Goal: Information Seeking & Learning: Find specific fact

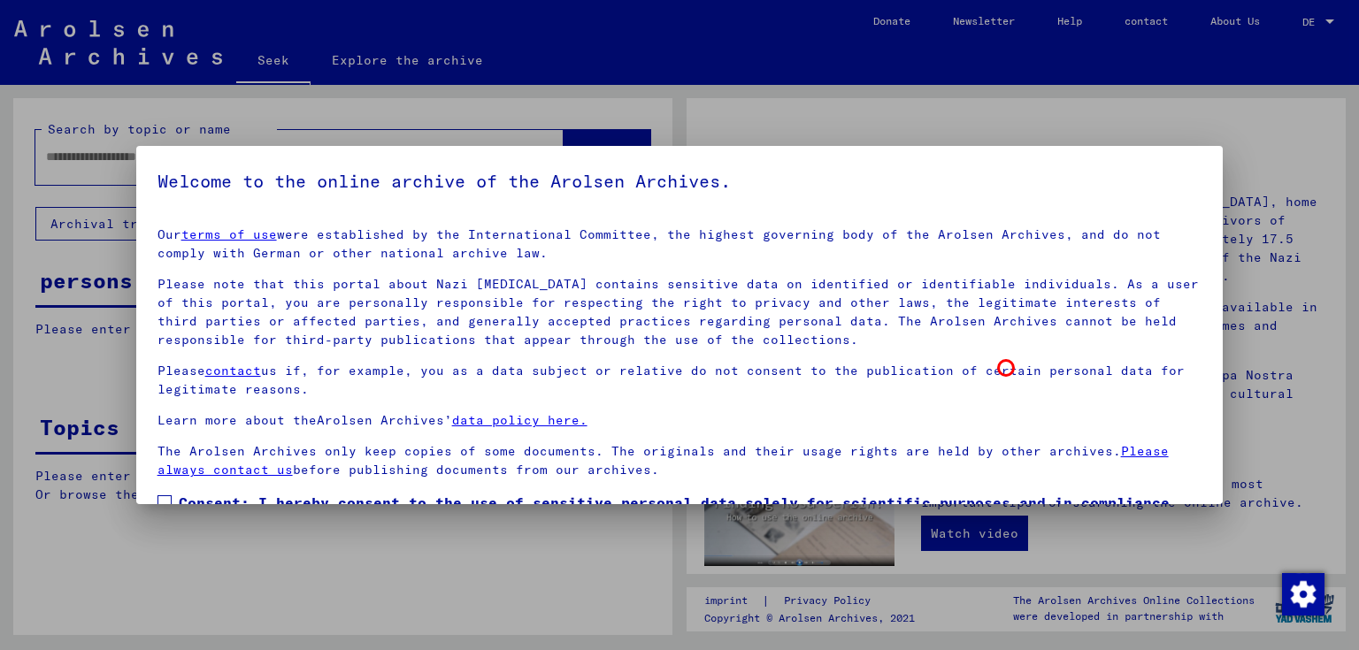
scroll to position [115, 0]
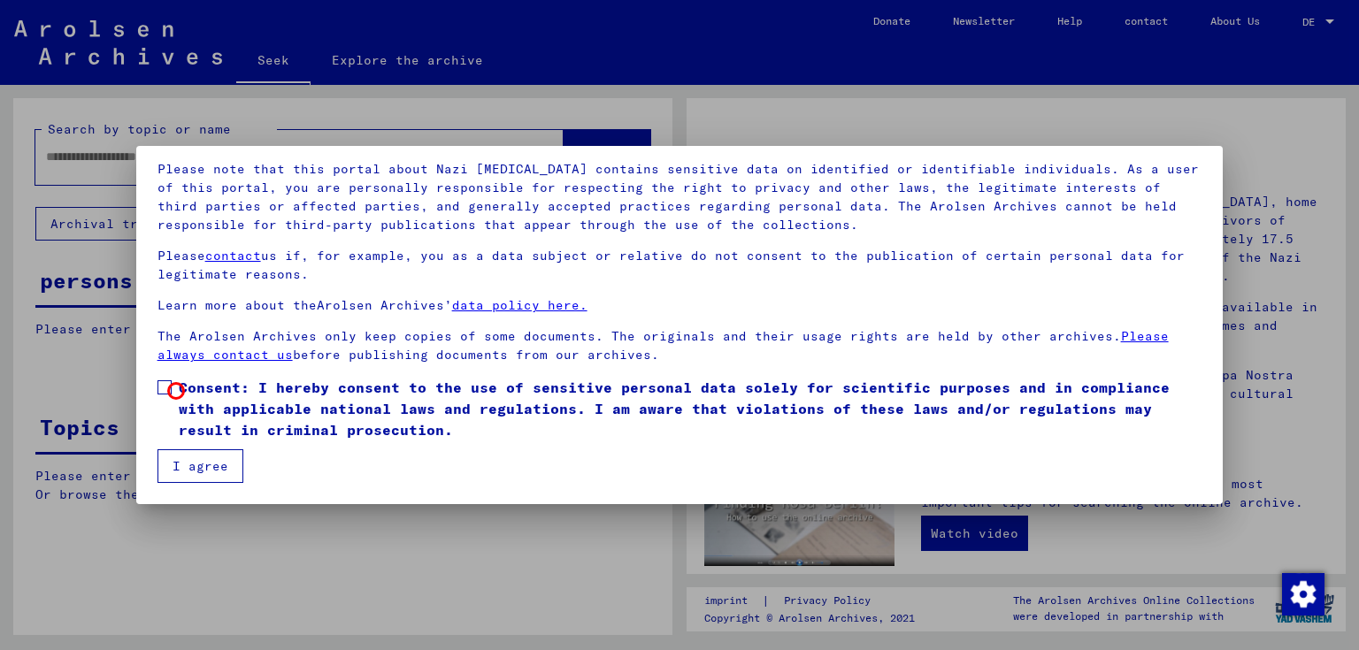
click at [176, 391] on label "Consent: I hereby consent to the use of sensitive personal data solely for scie…" at bounding box center [679, 409] width 1045 height 64
click at [211, 474] on button "I agree" at bounding box center [200, 466] width 86 height 34
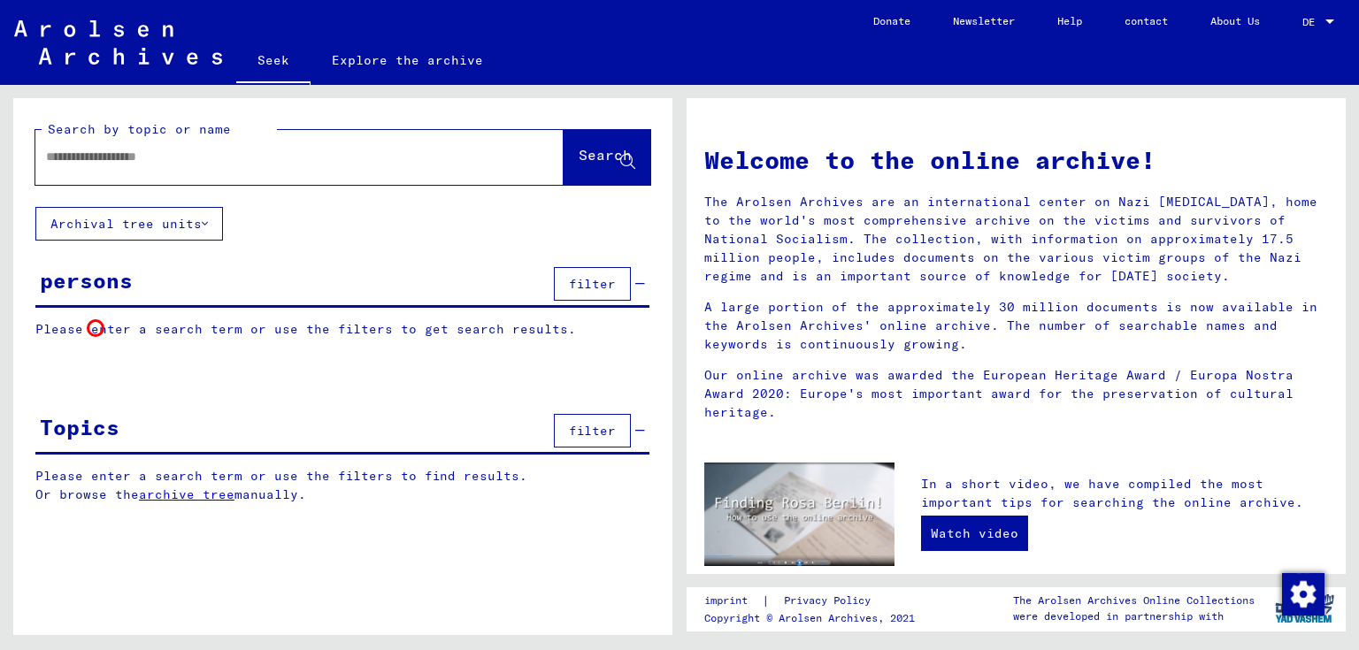
click at [96, 328] on font "Please enter a search term or use the filters to get search results." at bounding box center [305, 329] width 540 height 16
click at [291, 162] on input "text" at bounding box center [278, 157] width 464 height 19
type input "**********"
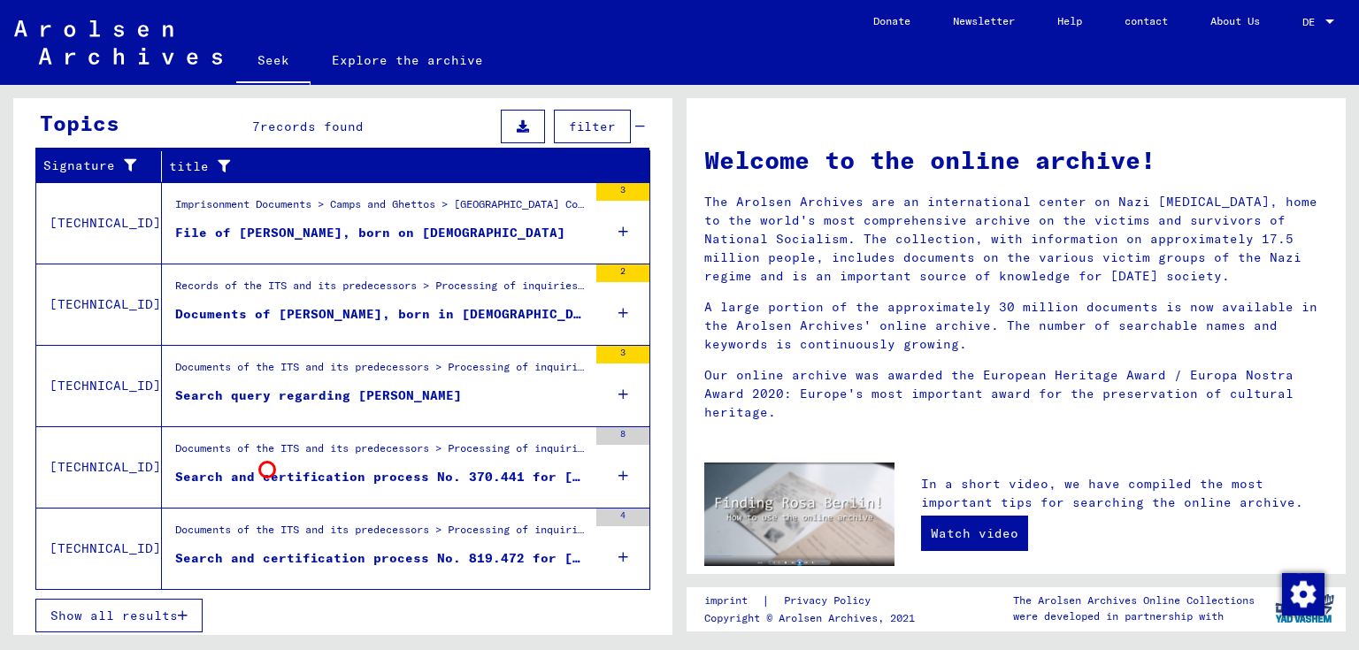
scroll to position [315, 0]
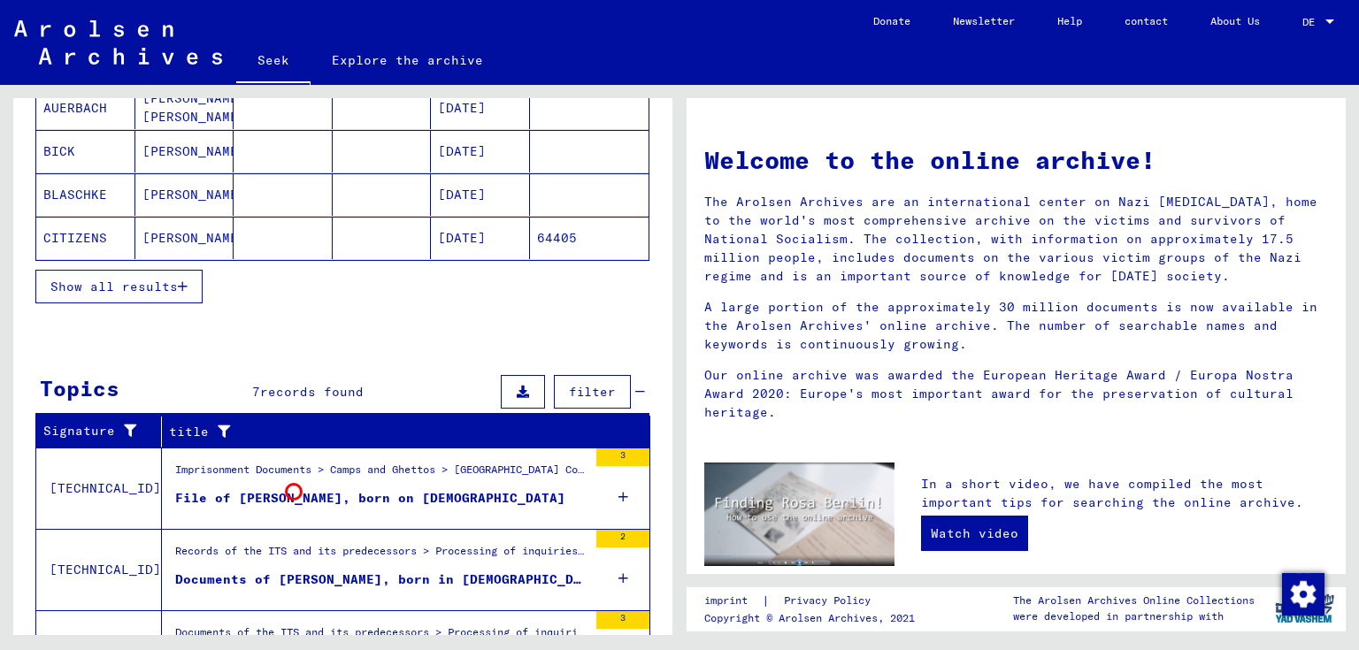
click at [294, 492] on font "File of [PERSON_NAME], born on [DEMOGRAPHIC_DATA]" at bounding box center [370, 498] width 390 height 16
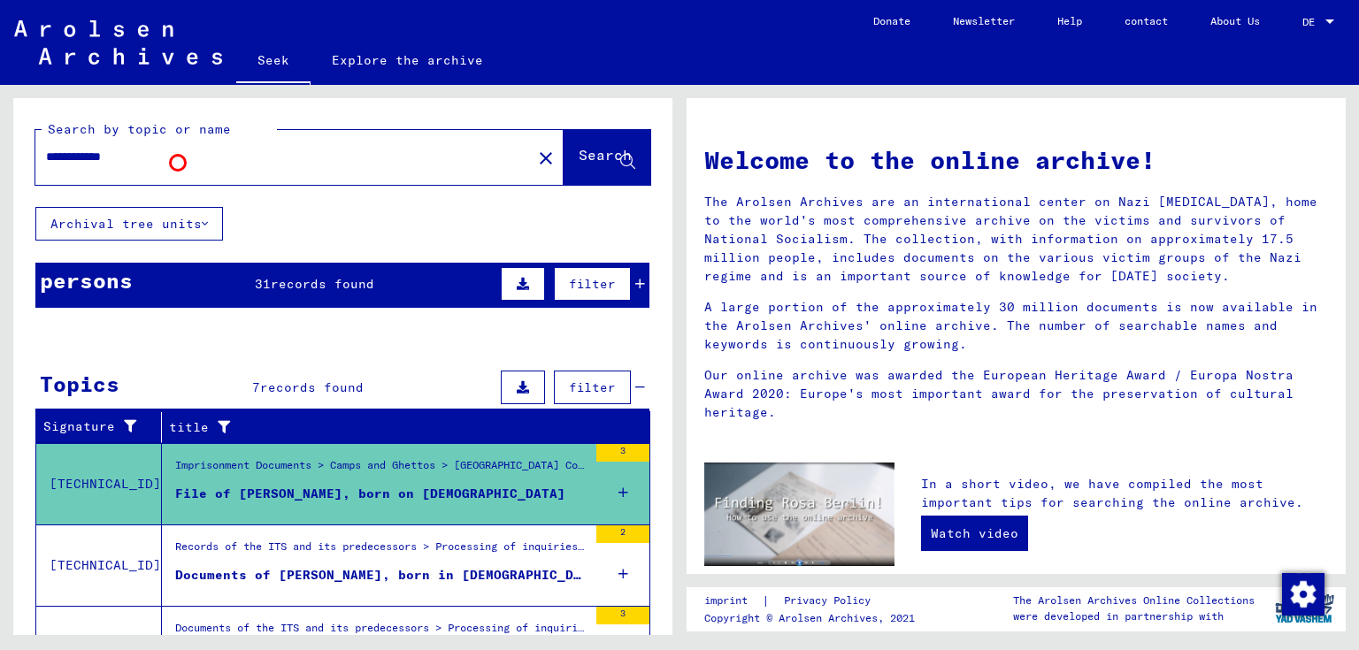
click at [177, 162] on input "**********" at bounding box center [278, 157] width 464 height 19
drag, startPoint x: 174, startPoint y: 161, endPoint x: 0, endPoint y: 149, distance: 174.6
click at [0, 150] on div "**********" at bounding box center [339, 360] width 679 height 550
click at [535, 160] on mat-icon "close" at bounding box center [545, 158] width 21 height 21
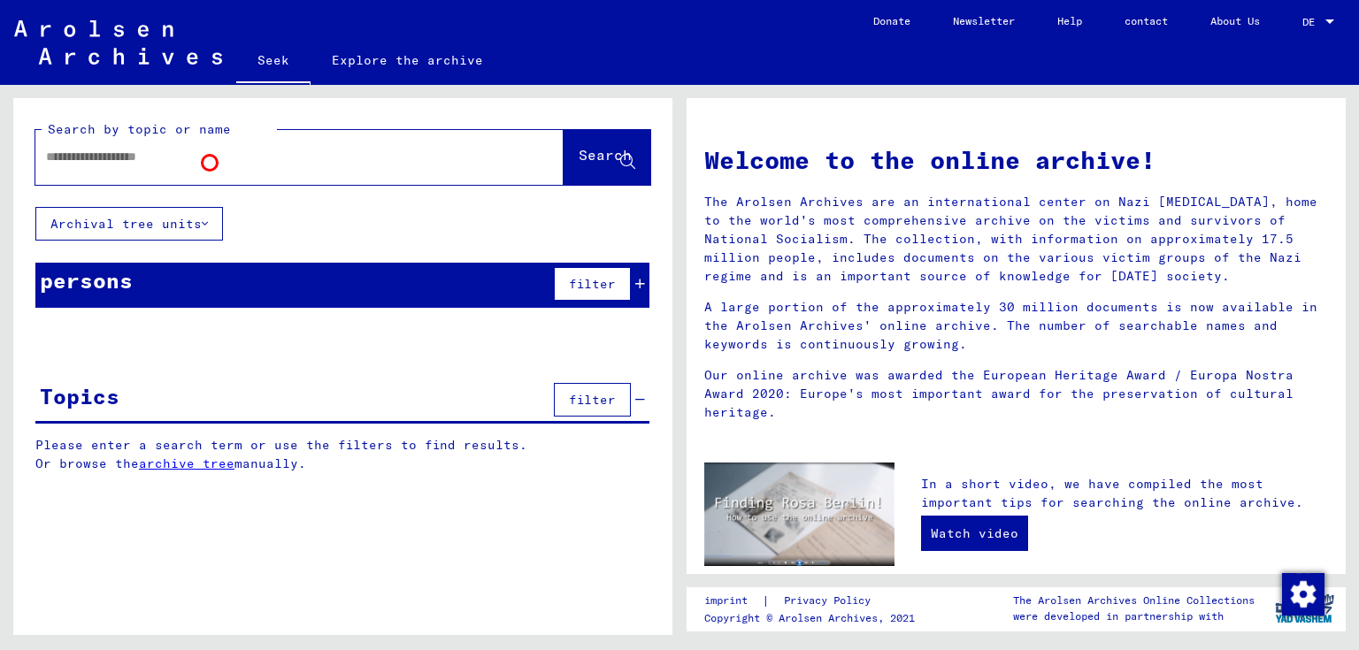
click at [210, 163] on input "text" at bounding box center [278, 157] width 464 height 19
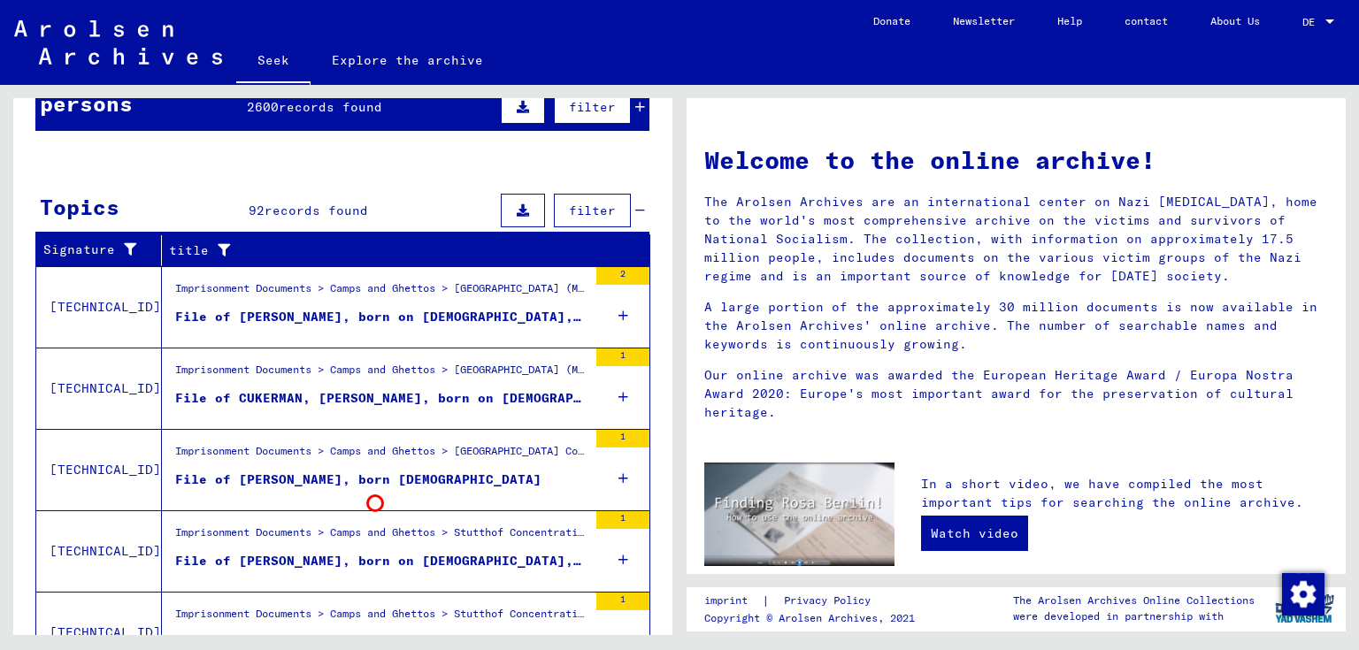
scroll to position [263, 0]
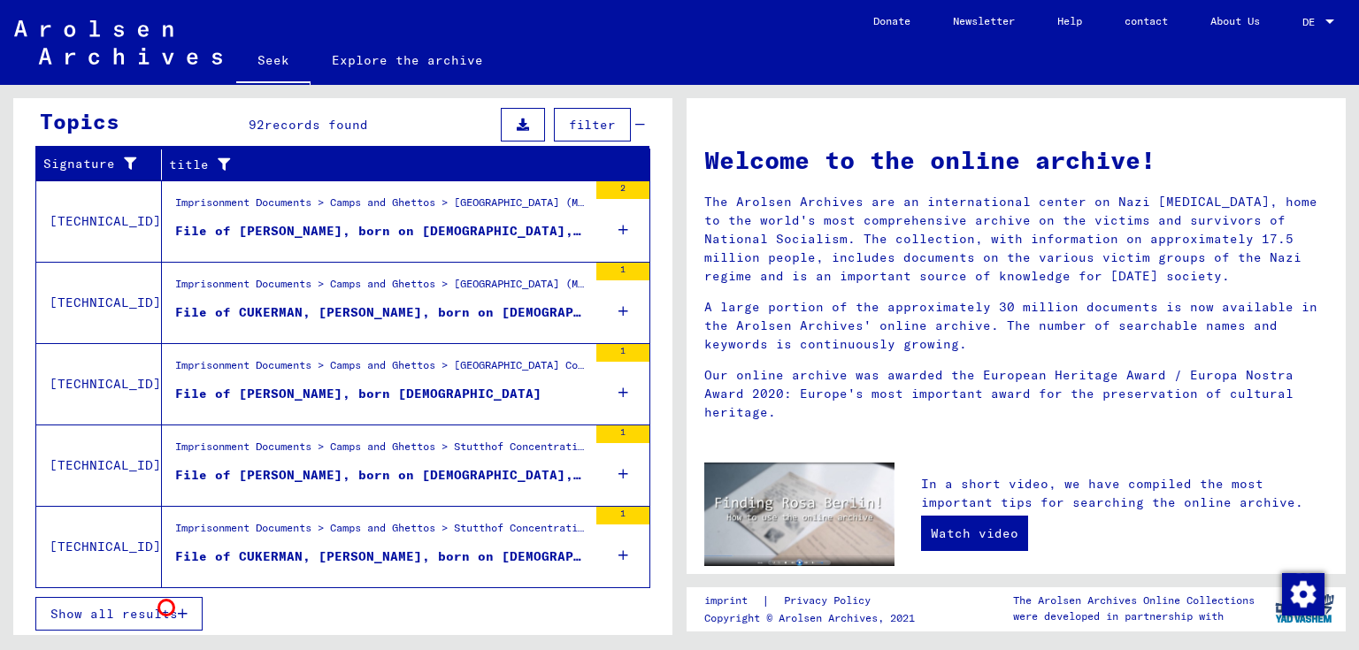
click at [166, 608] on font "Show all results" at bounding box center [113, 614] width 127 height 16
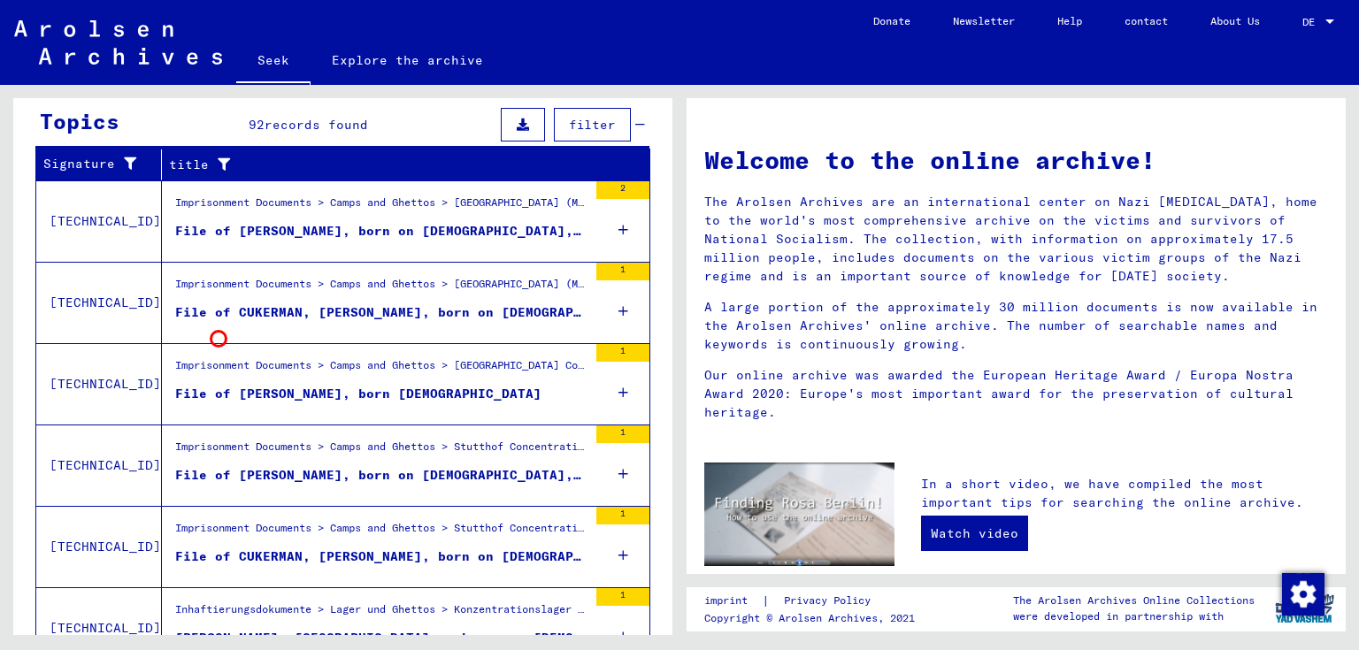
scroll to position [86, 0]
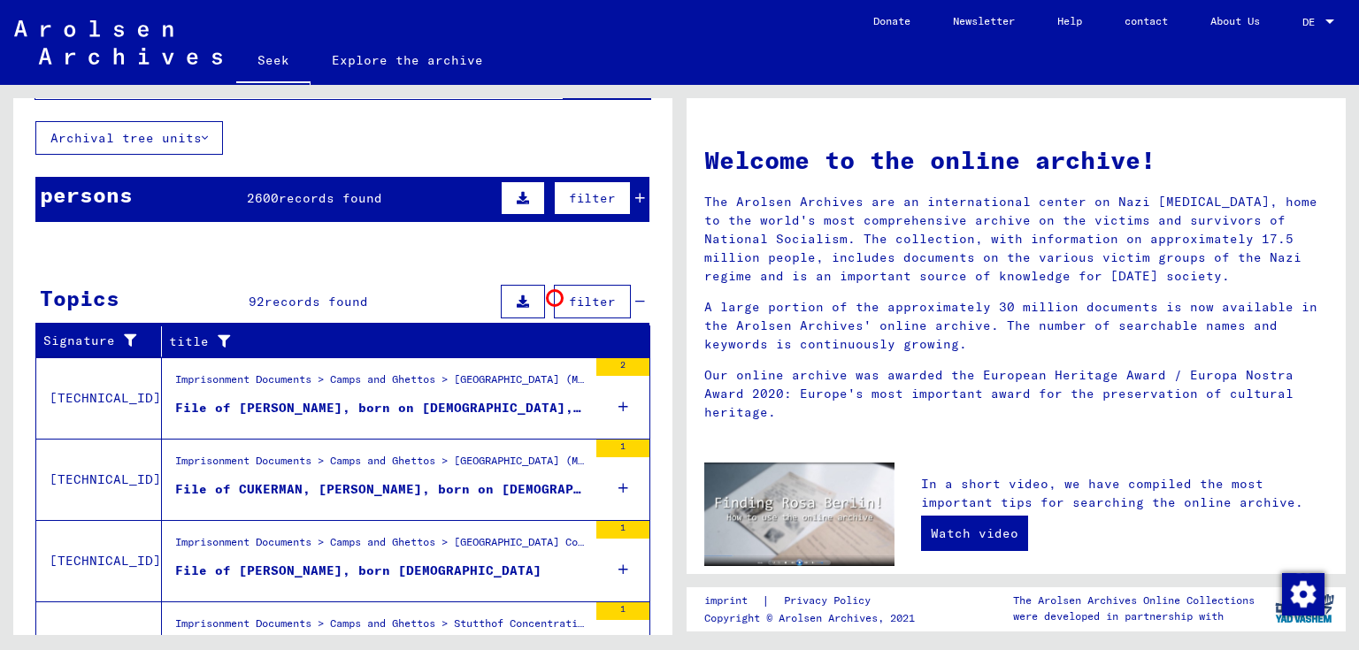
click at [555, 298] on button "filter" at bounding box center [592, 302] width 77 height 34
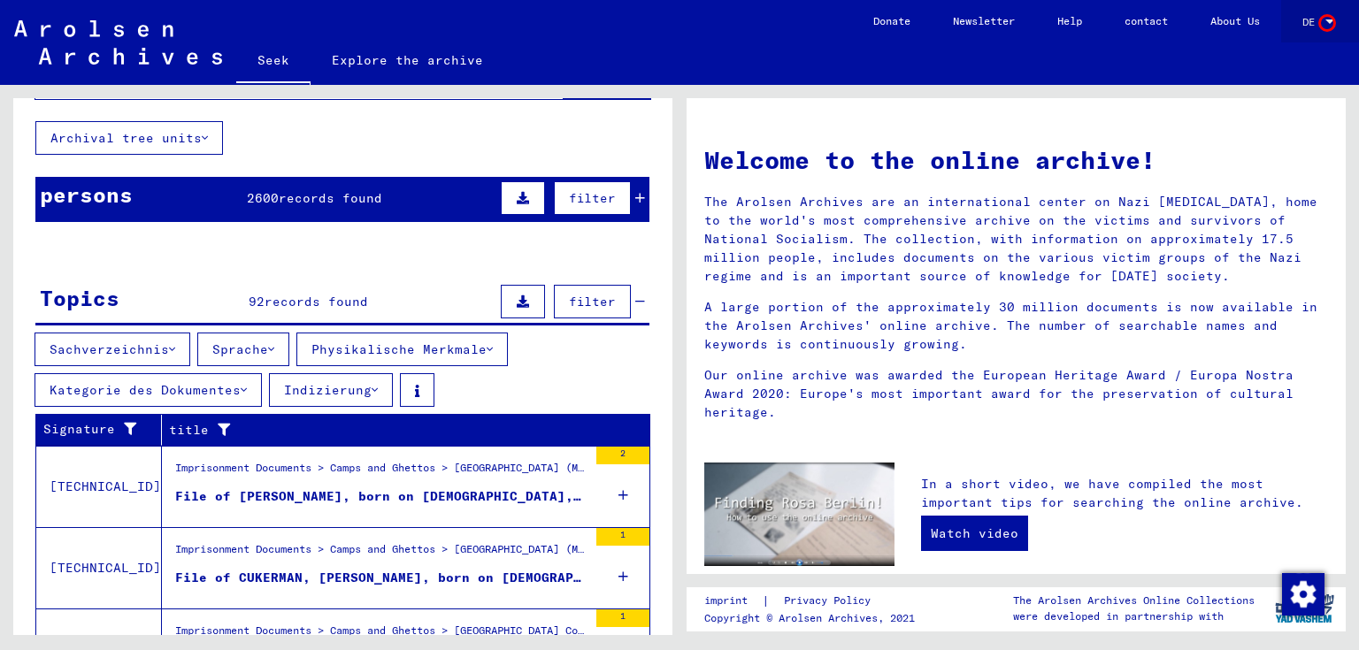
click at [1327, 23] on div at bounding box center [1329, 21] width 9 height 4
click at [1278, 30] on span "English" at bounding box center [1284, 31] width 43 height 13
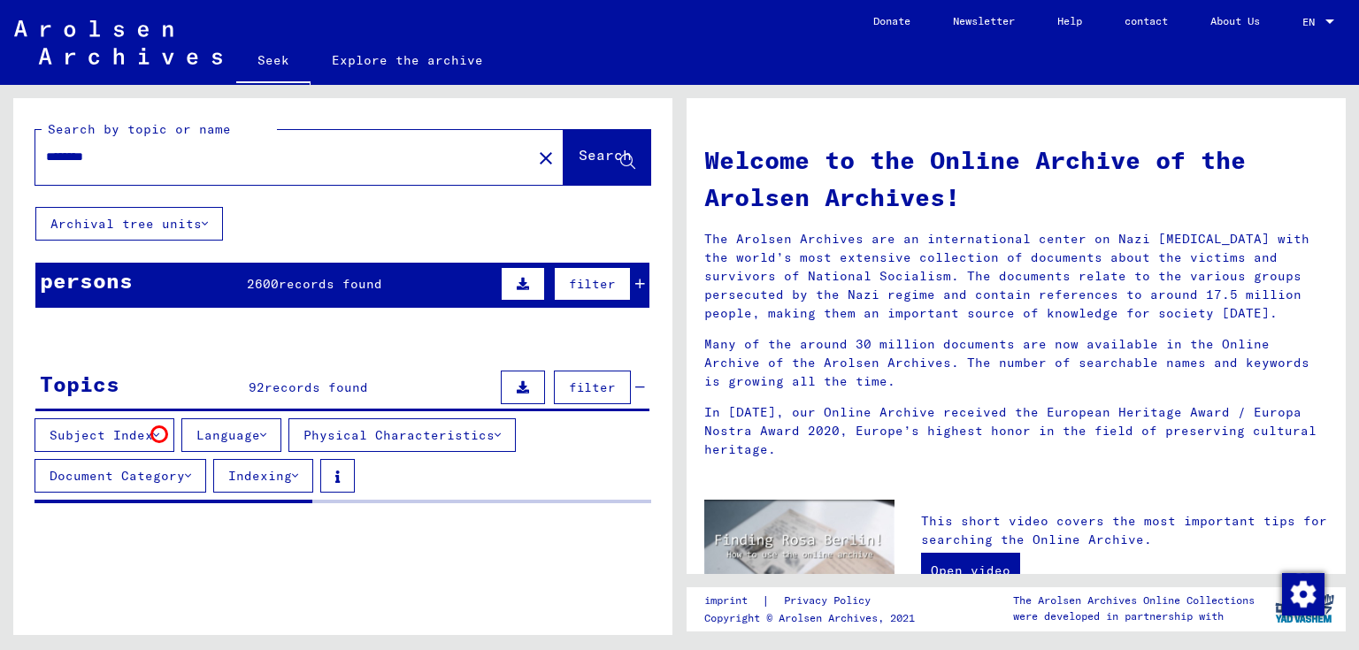
click at [159, 434] on icon at bounding box center [156, 435] width 6 height 12
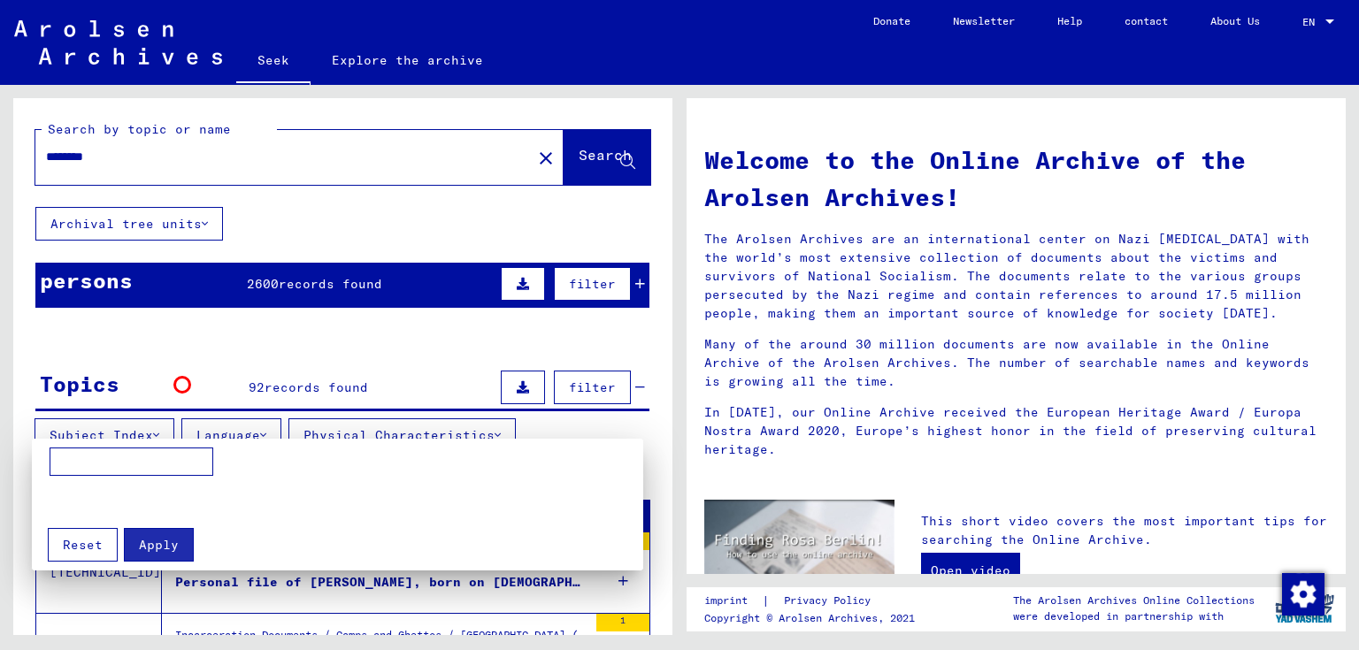
click at [182, 385] on div at bounding box center [679, 325] width 1359 height 650
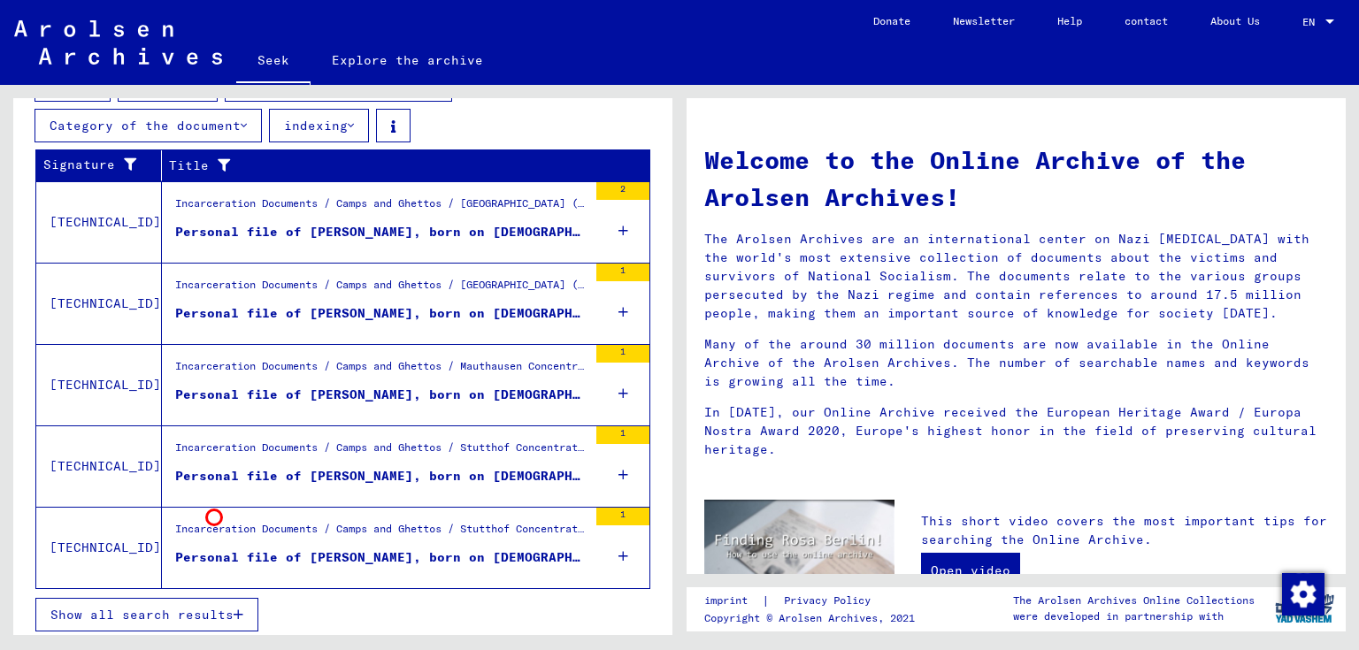
scroll to position [85, 0]
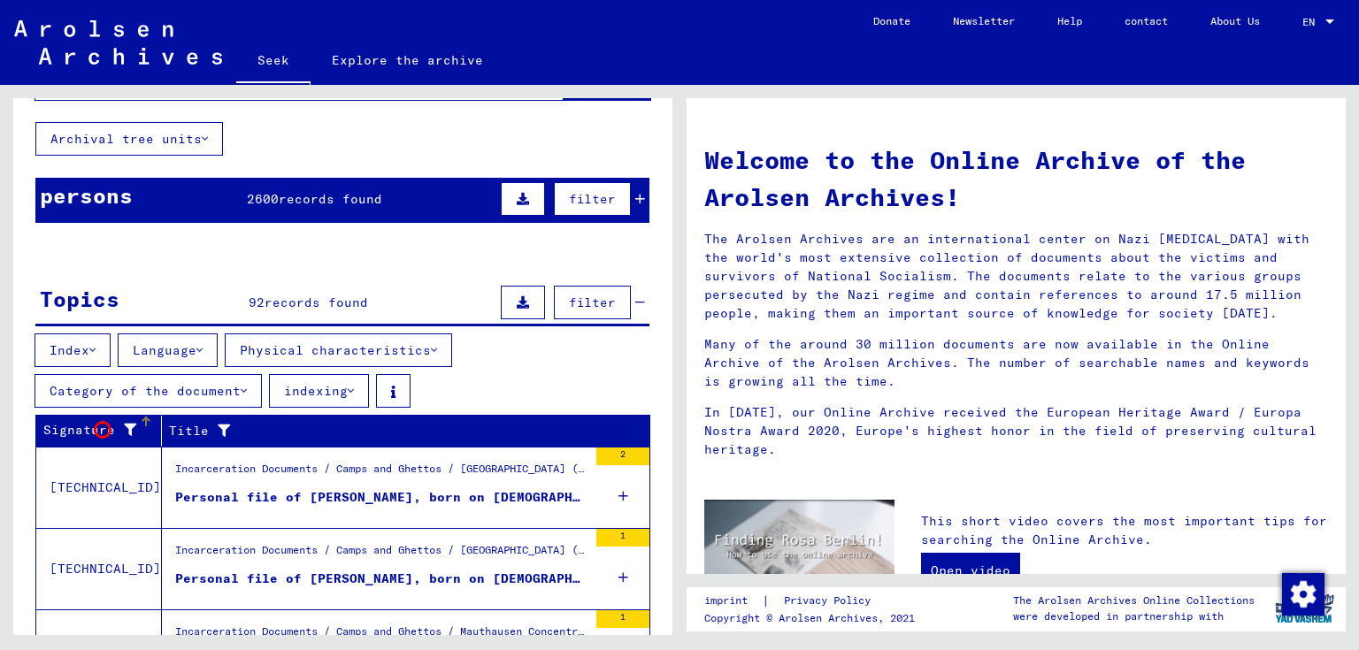
click at [103, 430] on font "Signature" at bounding box center [79, 430] width 72 height 16
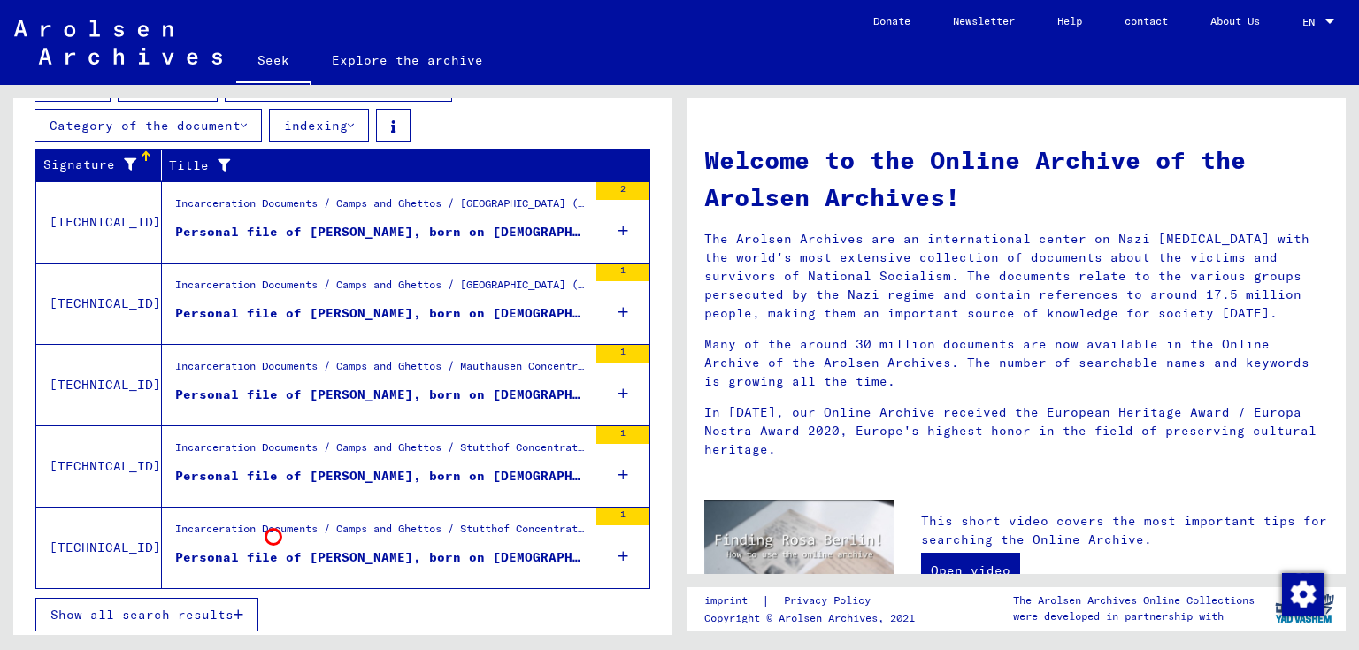
scroll to position [0, 0]
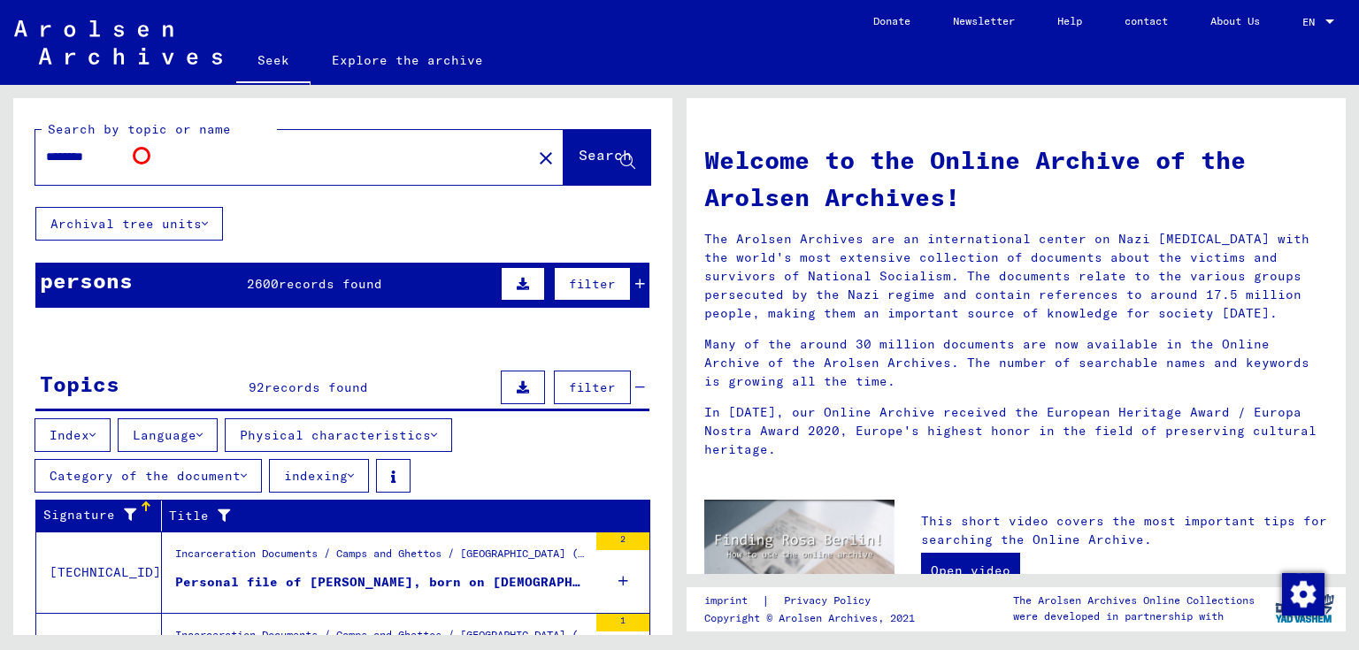
click at [142, 156] on input "********" at bounding box center [278, 157] width 464 height 19
type input "**********"
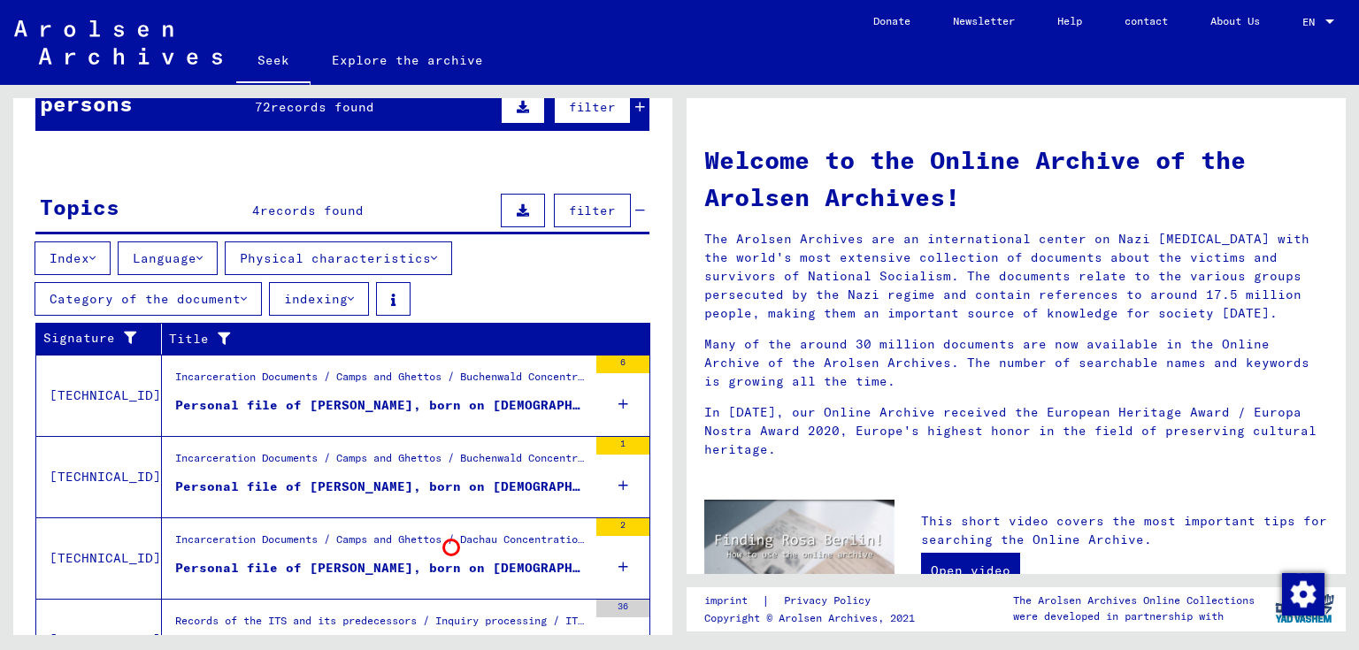
scroll to position [265, 0]
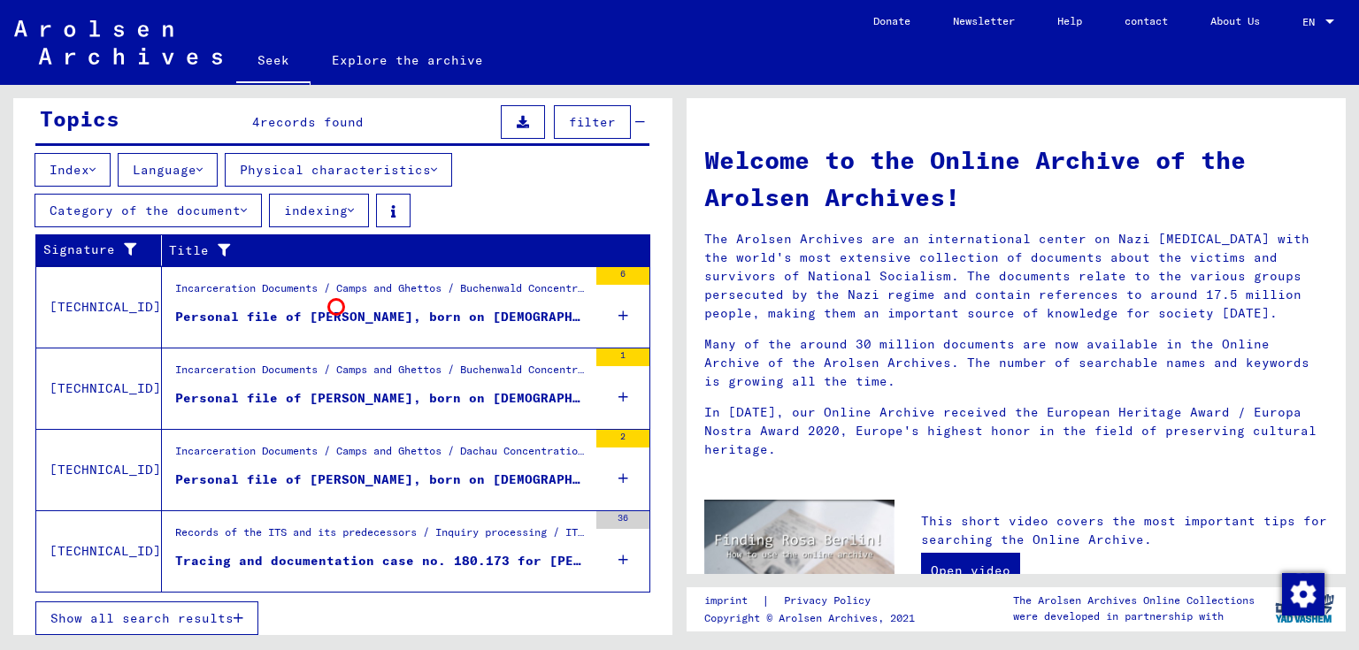
click at [336, 309] on font "Personal file of [PERSON_NAME], born on [DEMOGRAPHIC_DATA]" at bounding box center [405, 317] width 461 height 16
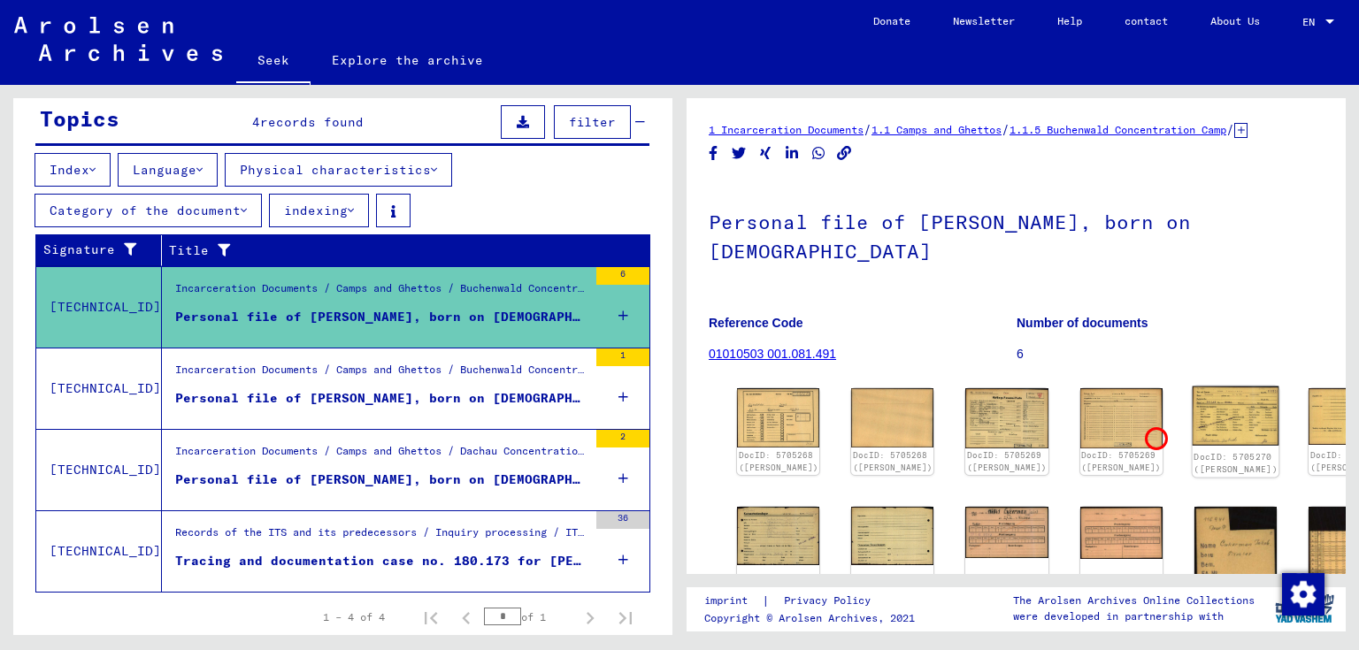
click at [1192, 436] on img at bounding box center [1235, 416] width 87 height 59
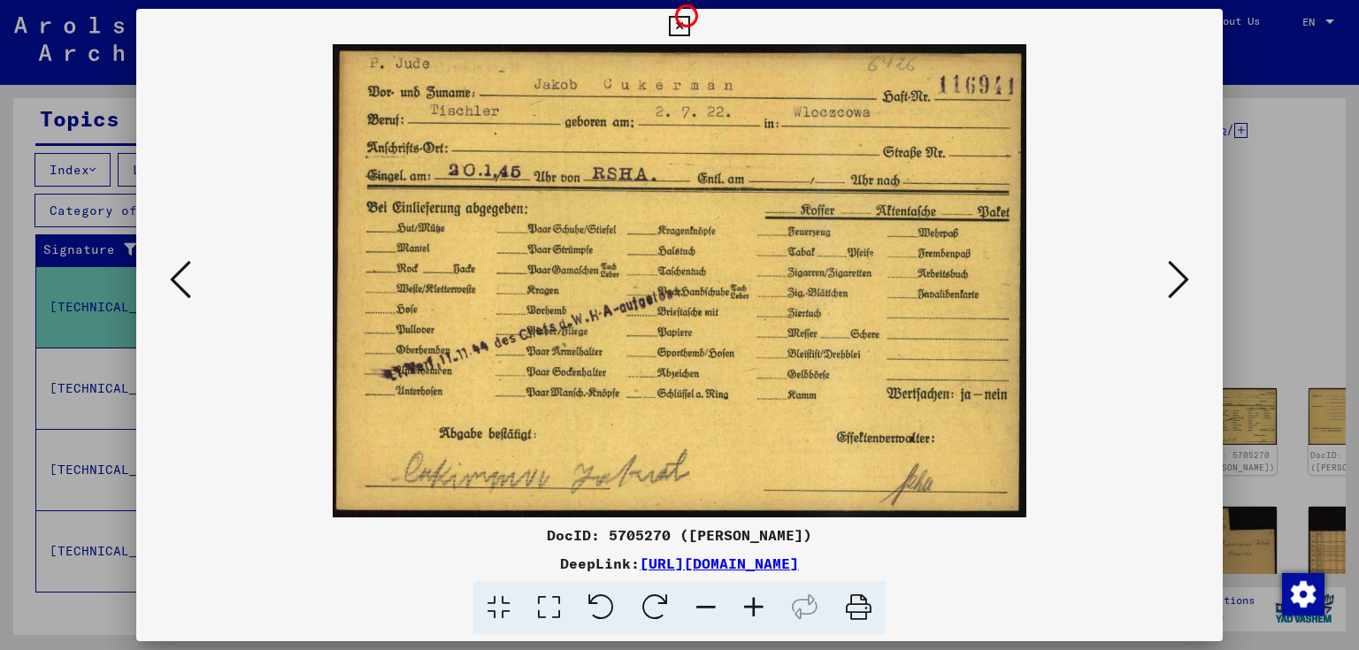
click at [684, 13] on button at bounding box center [678, 26] width 31 height 35
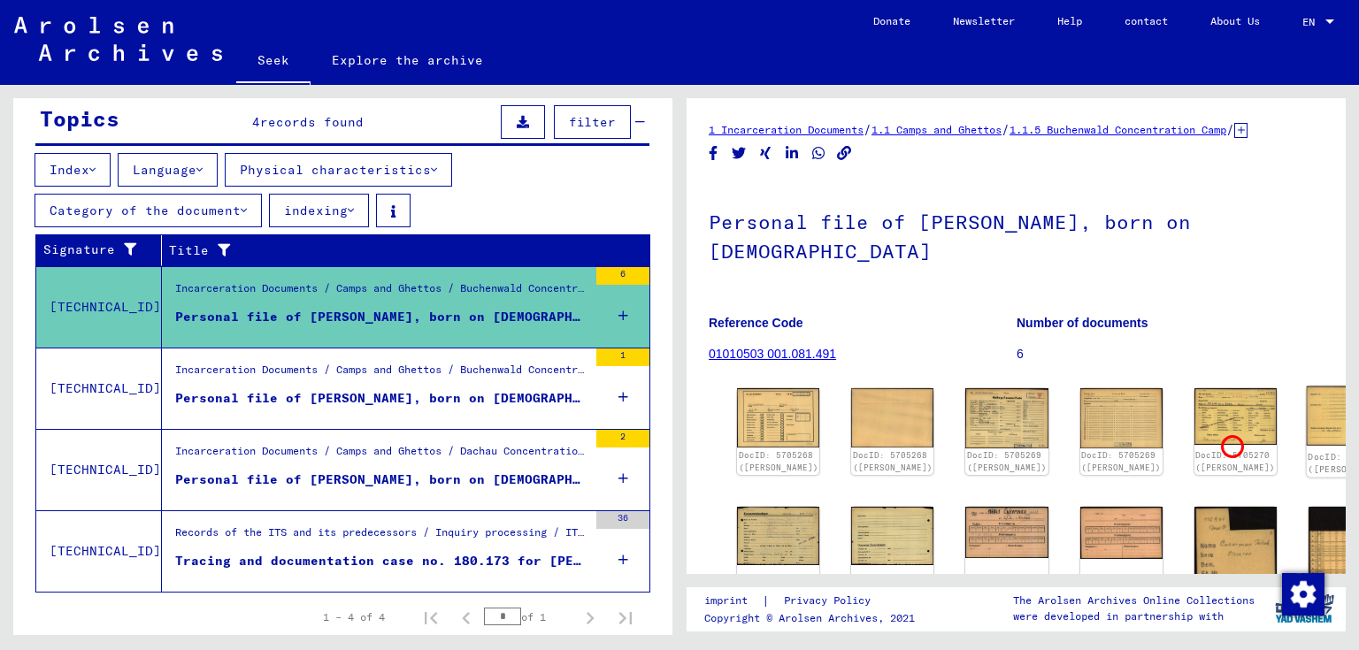
scroll to position [177, 0]
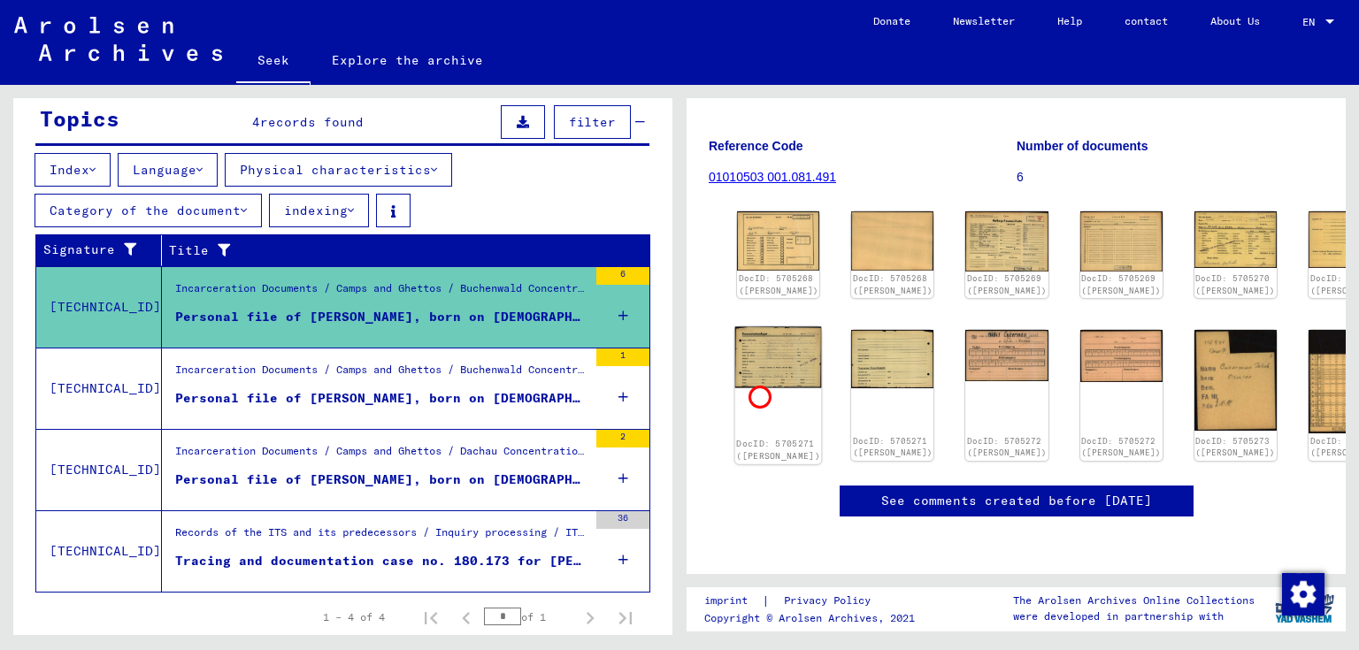
click at [757, 387] on img at bounding box center [778, 356] width 87 height 61
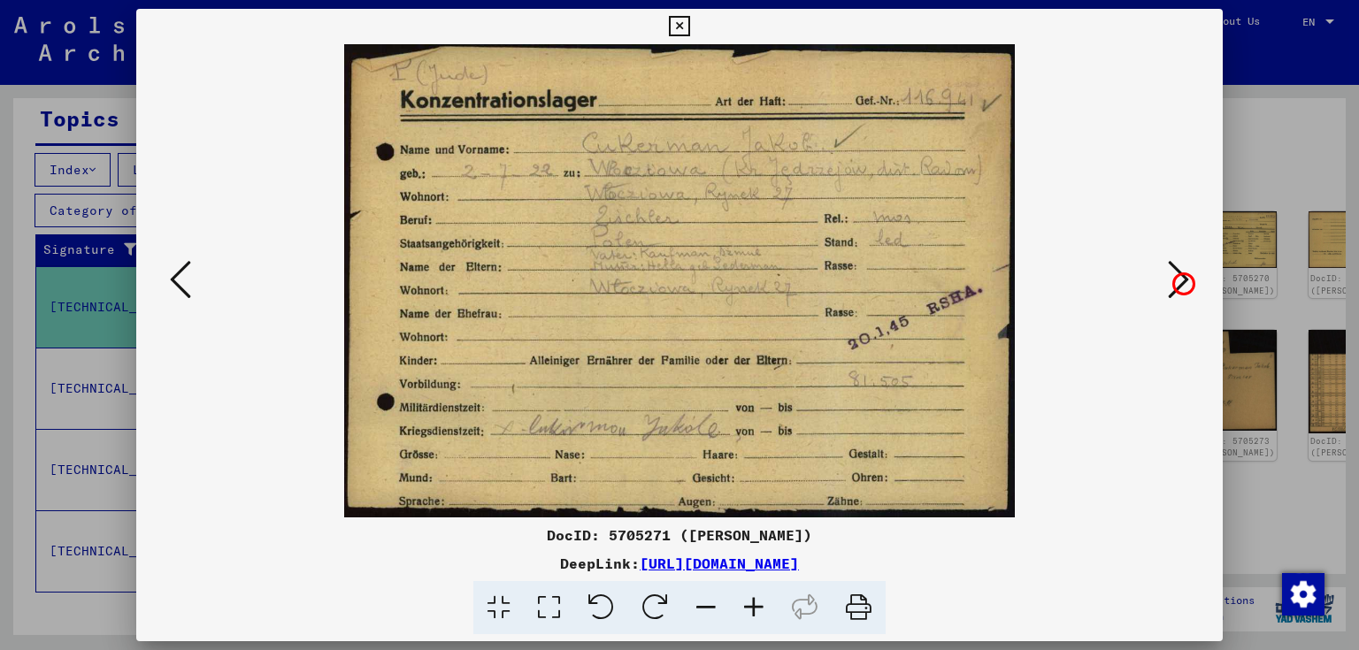
click at [1181, 281] on icon at bounding box center [1178, 279] width 21 height 42
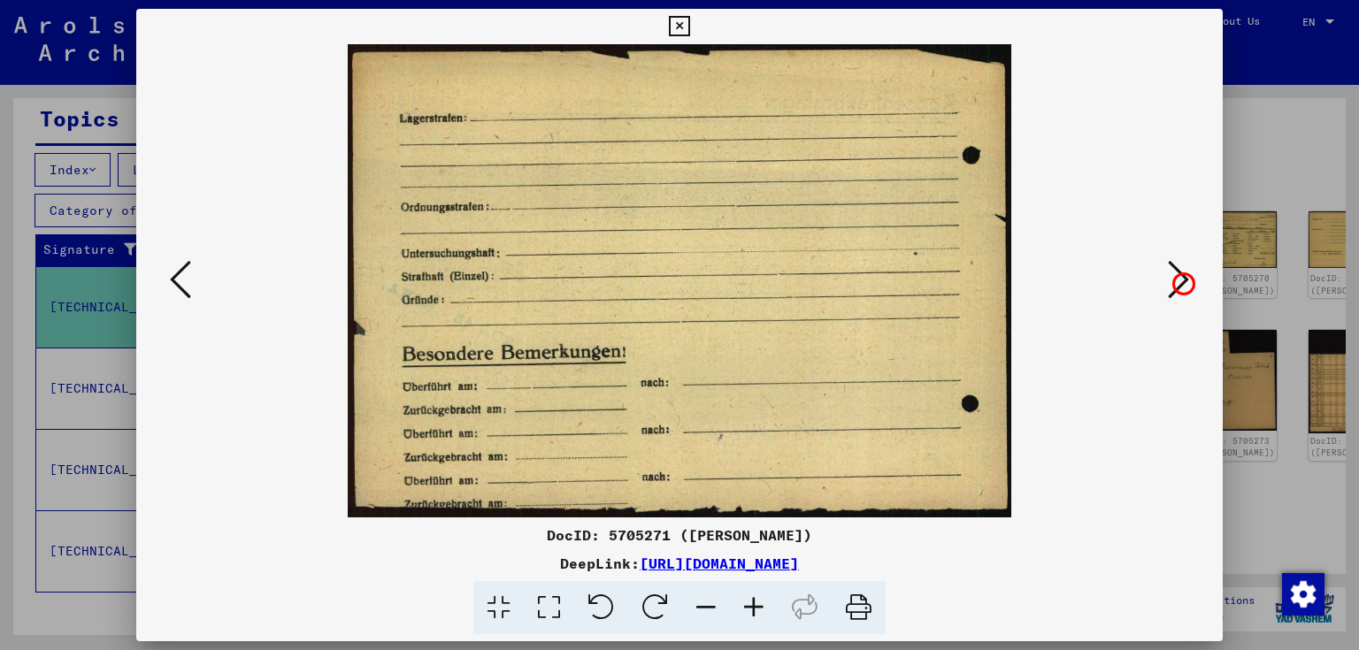
click at [1181, 281] on icon at bounding box center [1178, 279] width 21 height 42
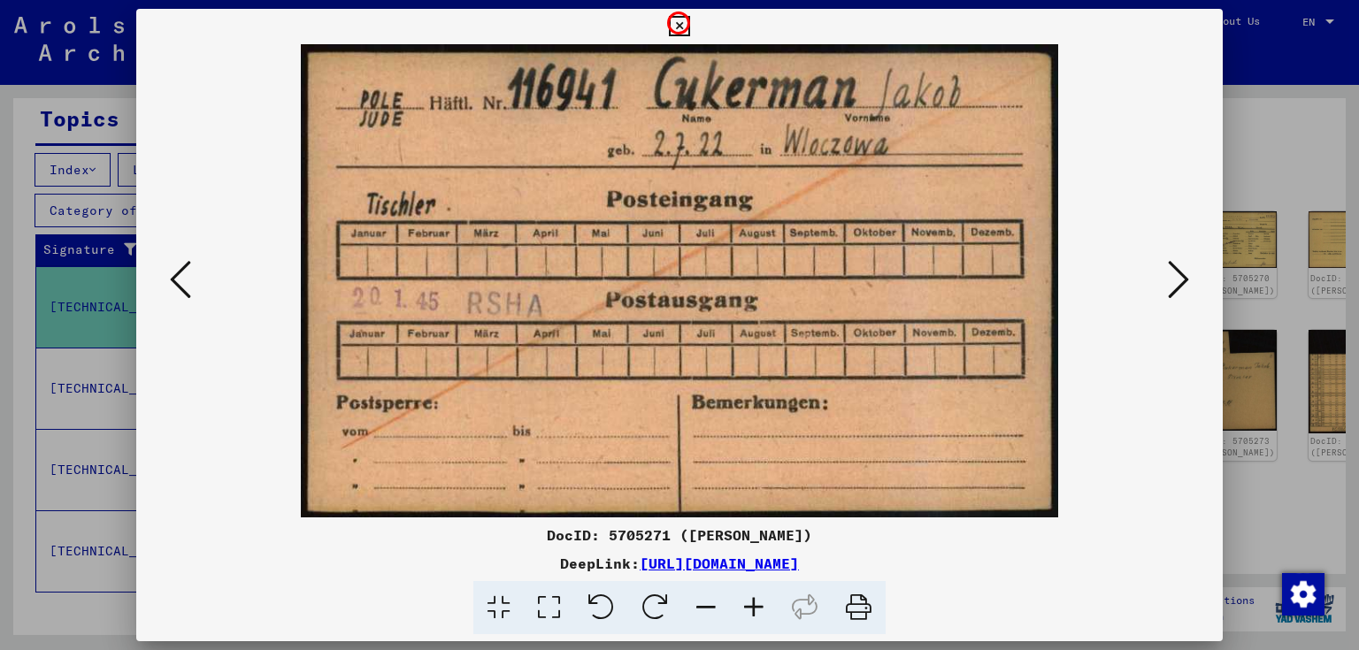
click at [676, 20] on icon at bounding box center [679, 26] width 20 height 21
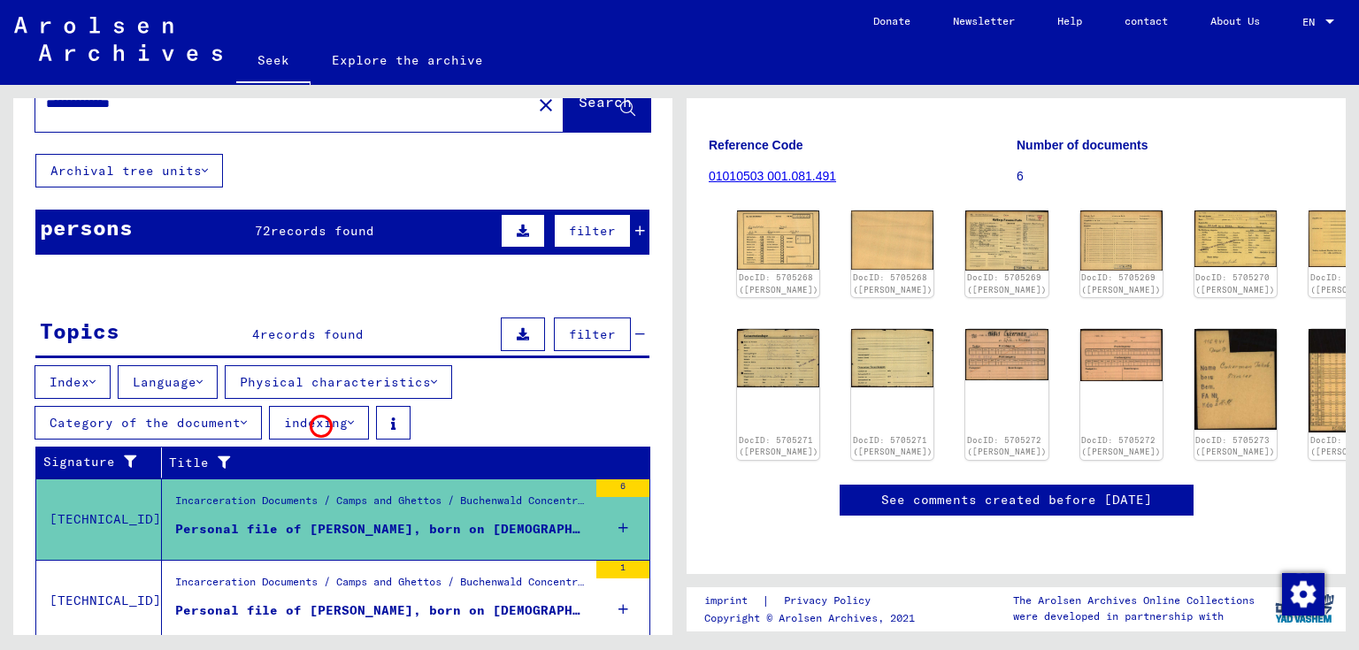
scroll to position [0, 0]
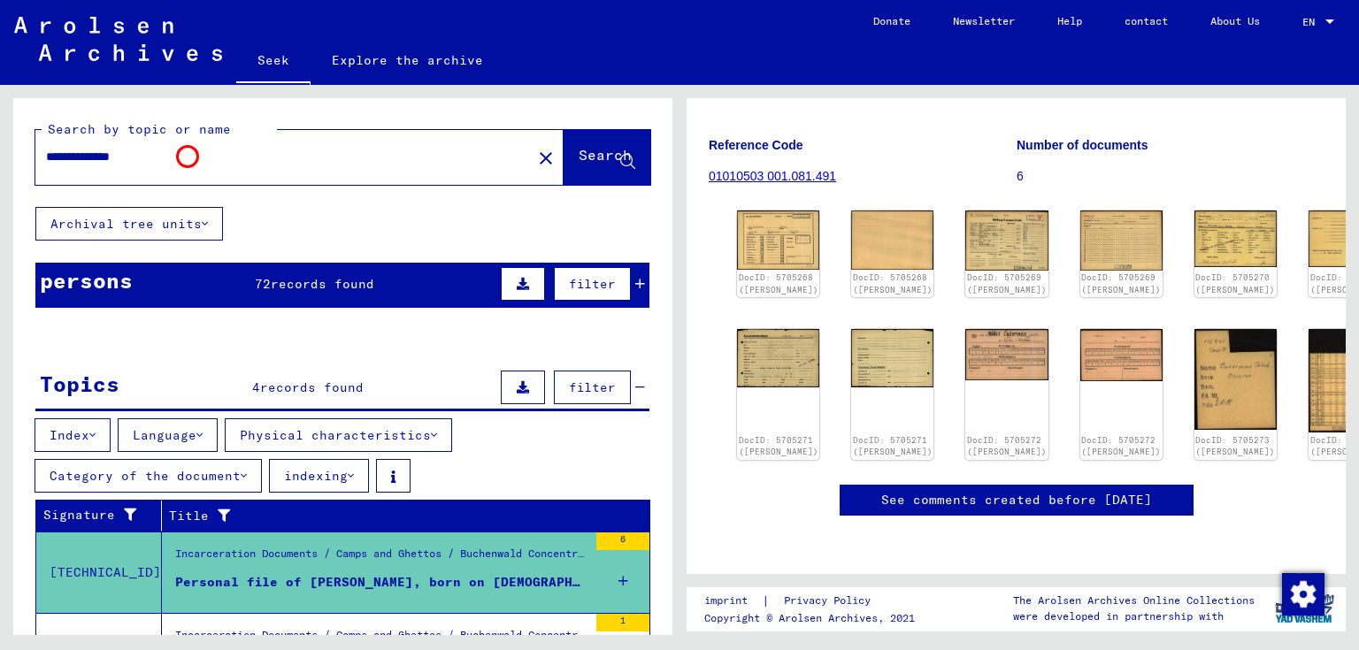
click at [185, 154] on input "**********" at bounding box center [283, 157] width 475 height 19
drag, startPoint x: 191, startPoint y: 155, endPoint x: 39, endPoint y: 155, distance: 152.2
click at [39, 155] on div "**********" at bounding box center [278, 157] width 486 height 40
click at [236, 157] on input "**********" at bounding box center [283, 157] width 475 height 19
click at [535, 153] on mat-icon "close" at bounding box center [545, 158] width 21 height 21
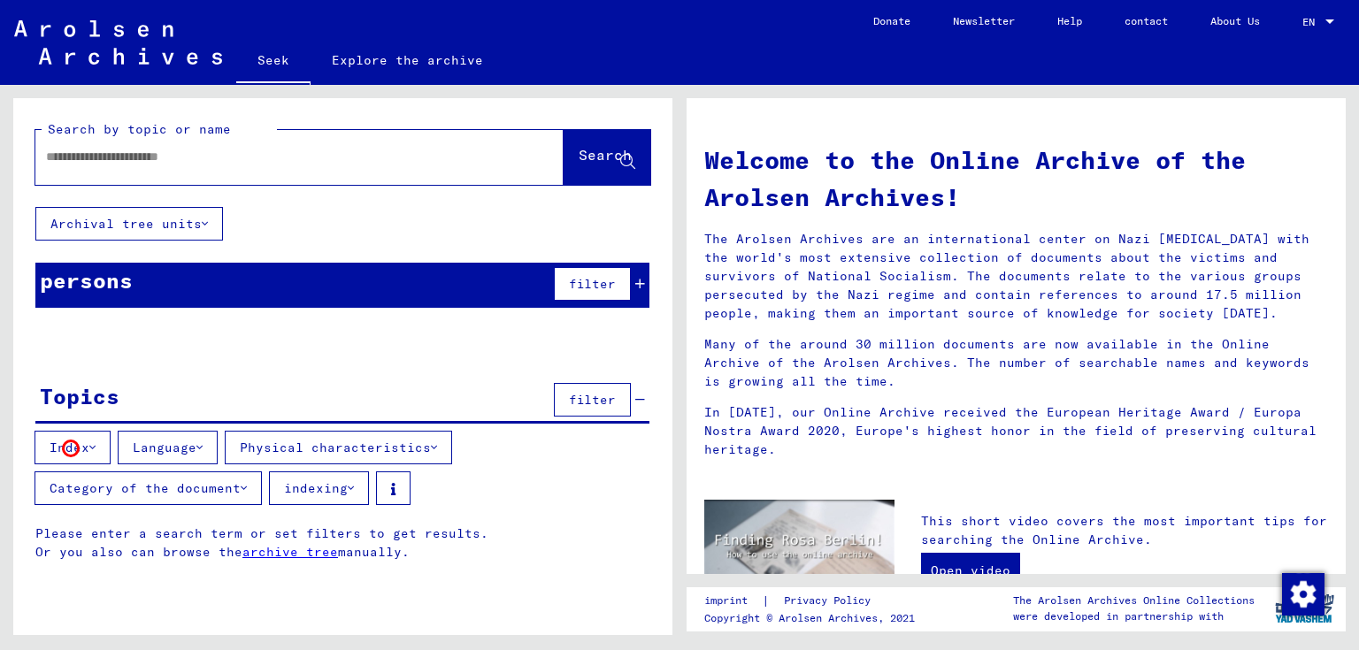
click at [71, 449] on font "Index" at bounding box center [70, 448] width 40 height 16
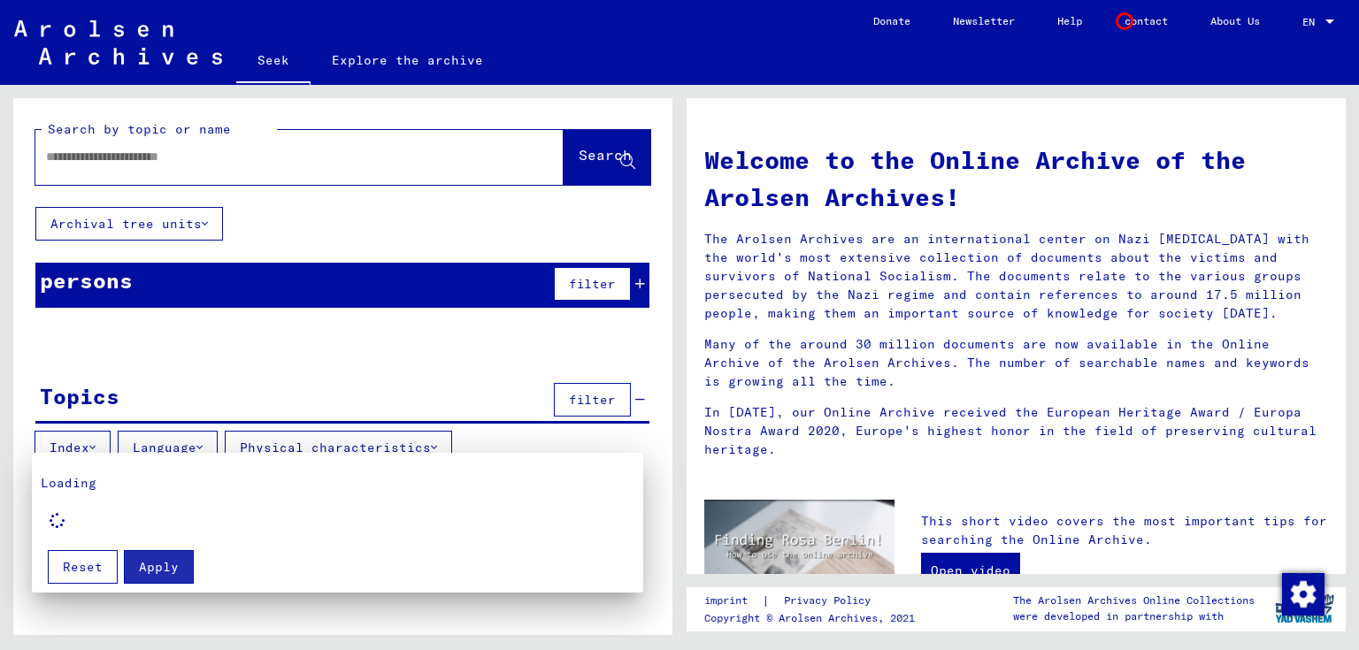
click at [1124, 21] on div at bounding box center [679, 325] width 1359 height 650
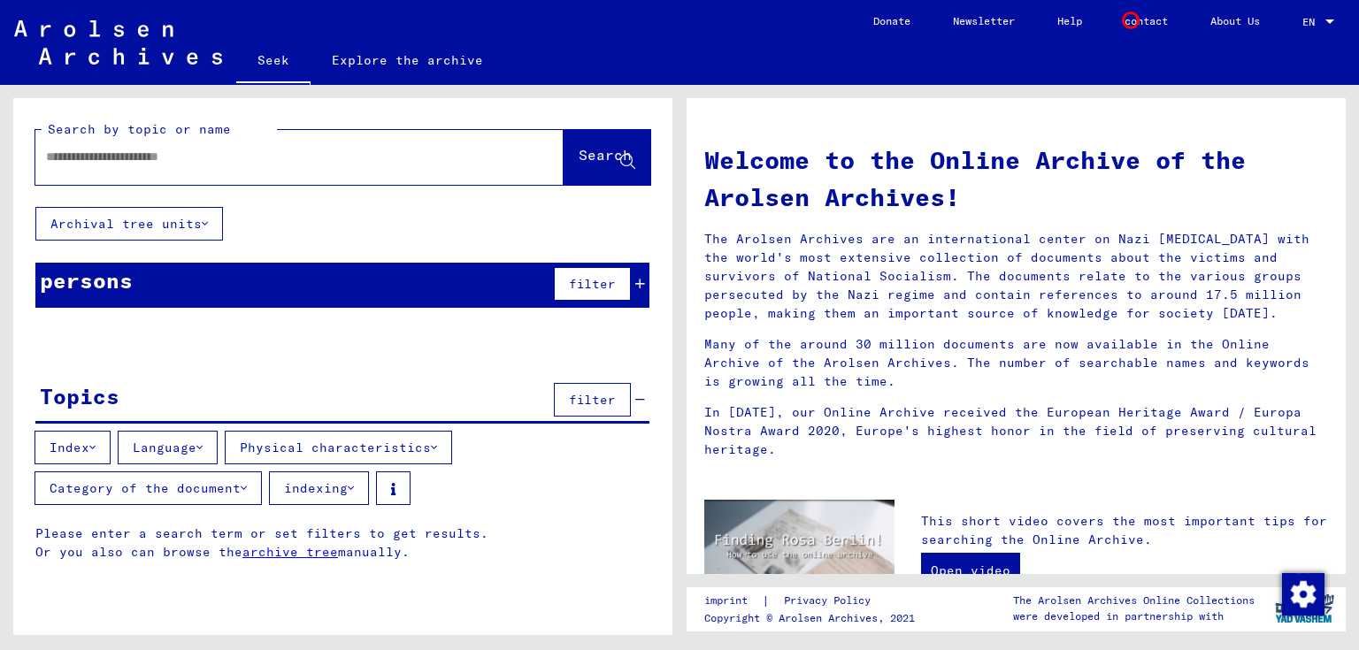
click at [1131, 20] on font "contact" at bounding box center [1145, 20] width 43 height 13
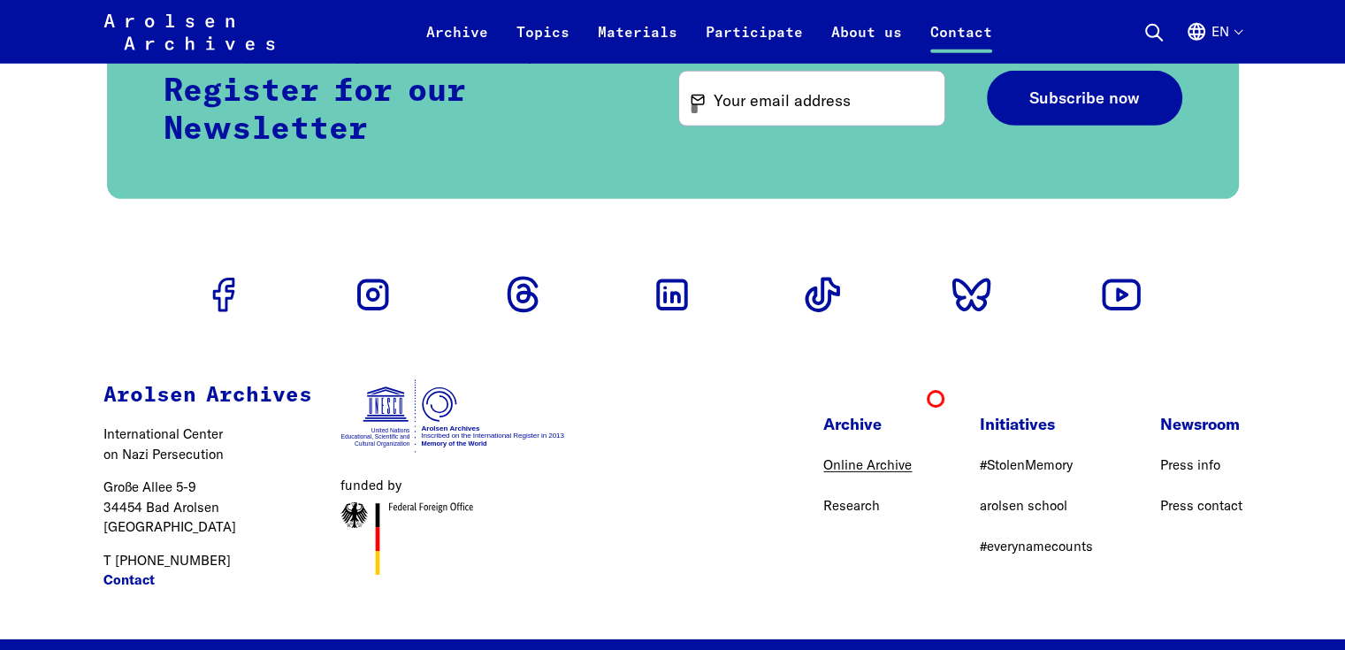
scroll to position [5414, 0]
click at [1002, 538] on link "#everynamecounts" at bounding box center [1035, 546] width 113 height 17
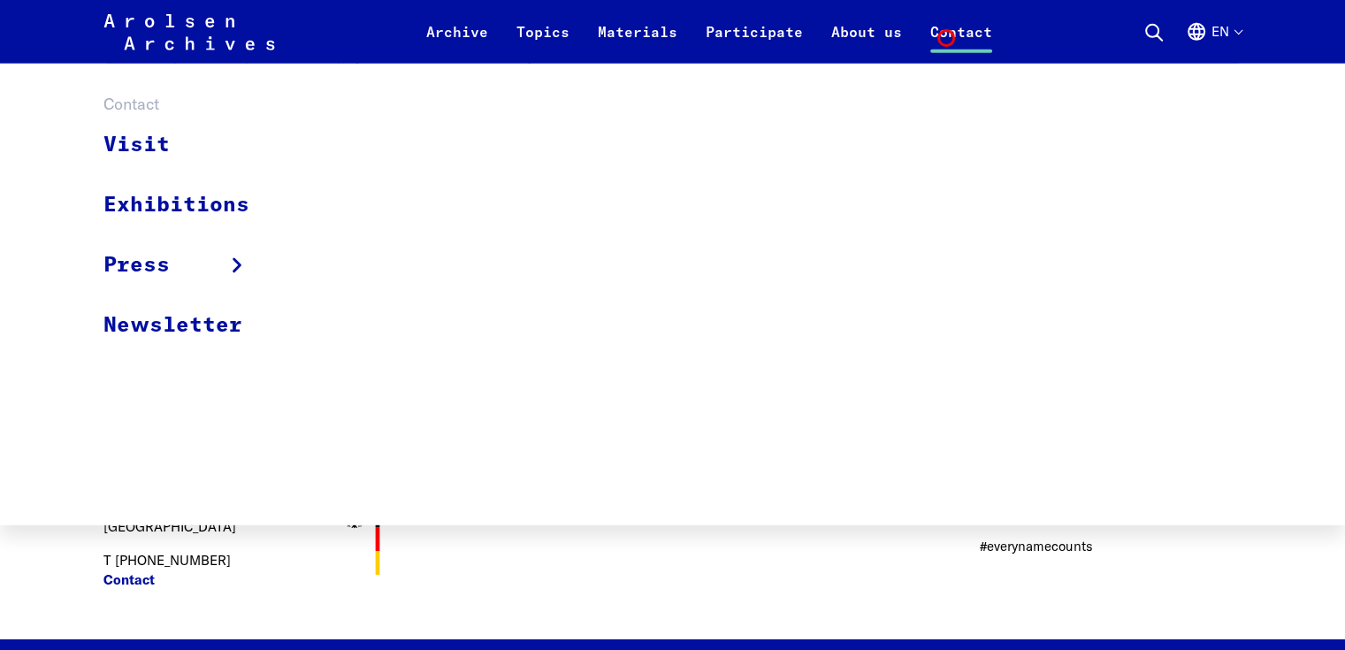
click at [947, 38] on link "Contact" at bounding box center [961, 42] width 90 height 42
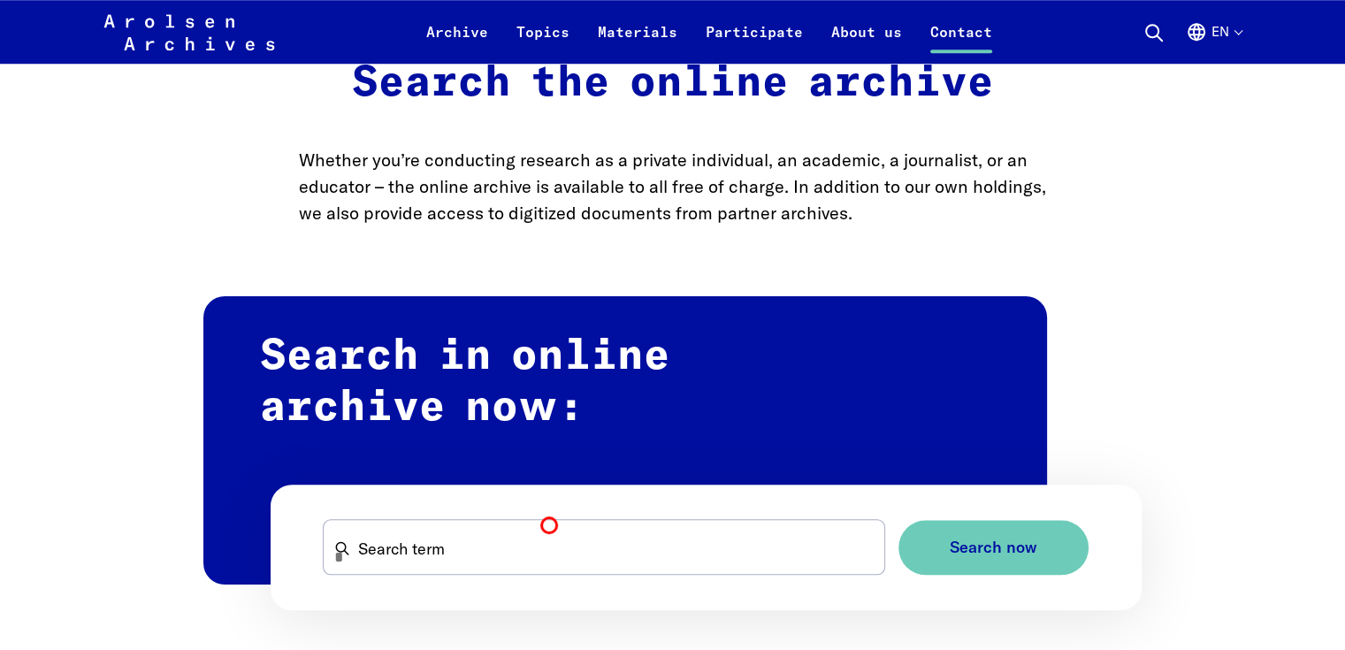
scroll to position [1592, 0]
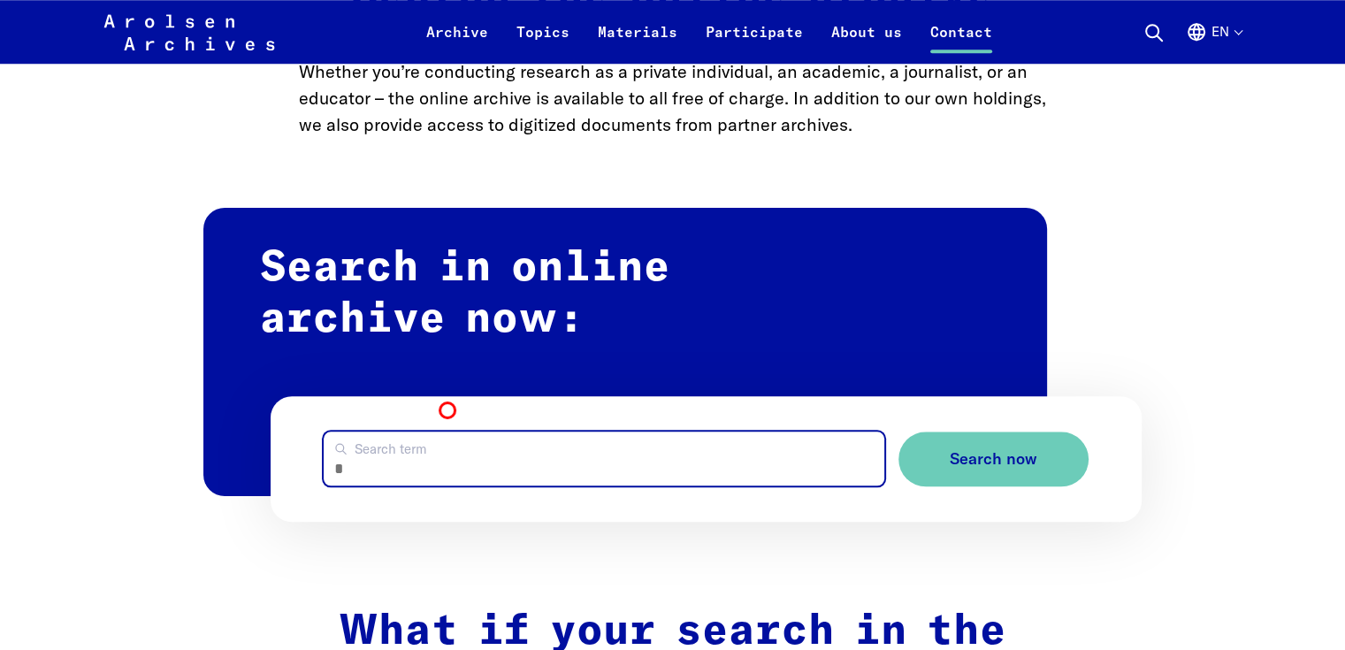
click at [448, 432] on input "Search term" at bounding box center [604, 459] width 560 height 54
type input "**********"
click at [899, 432] on button "Search now" at bounding box center [994, 460] width 190 height 56
